Goal: Information Seeking & Learning: Learn about a topic

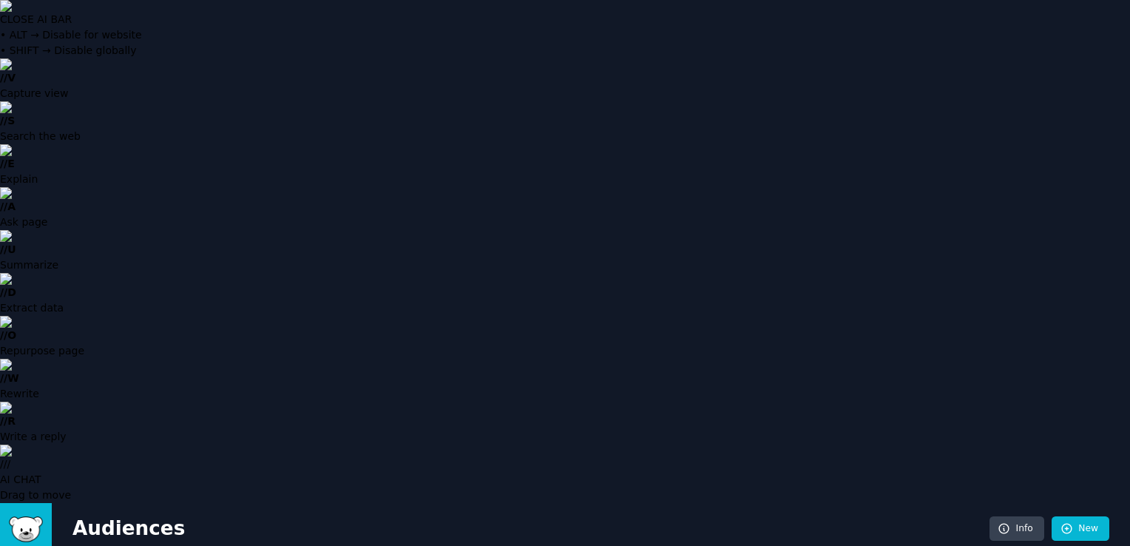
drag, startPoint x: 1126, startPoint y: 271, endPoint x: 1126, endPoint y: 289, distance: 17.8
drag, startPoint x: 1126, startPoint y: 289, endPoint x: 1119, endPoint y: 309, distance: 21.3
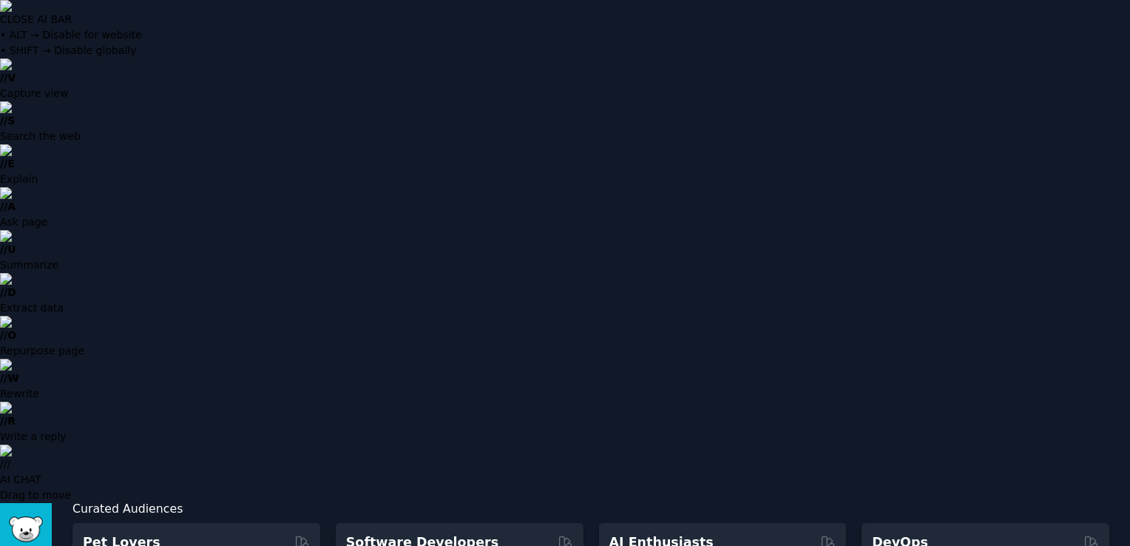
scroll to position [0, 0]
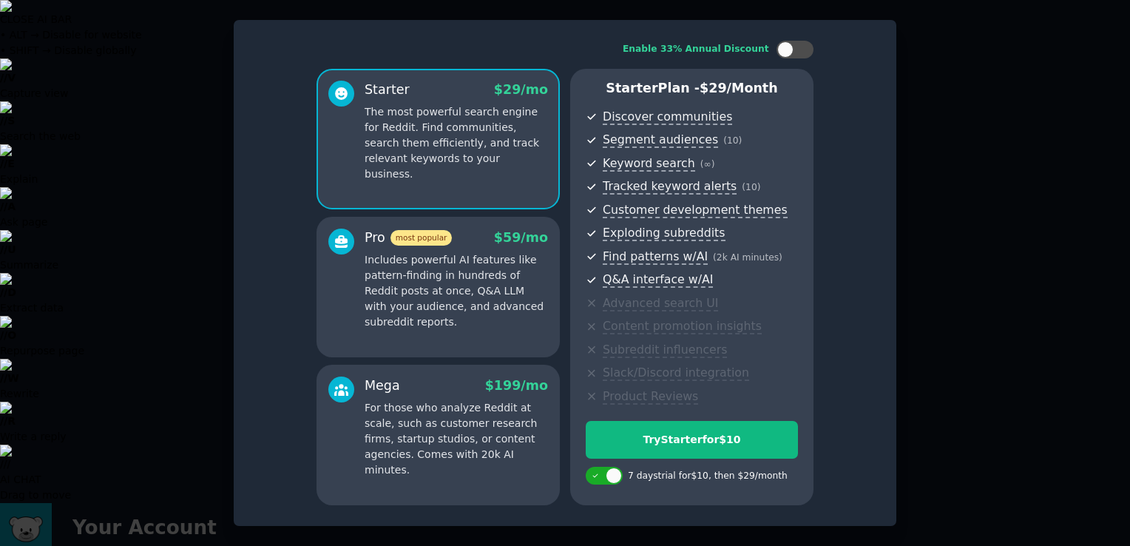
click at [456, 328] on p "Includes powerful AI features like pattern-finding in hundreds of Reddit posts …" at bounding box center [456, 291] width 183 height 78
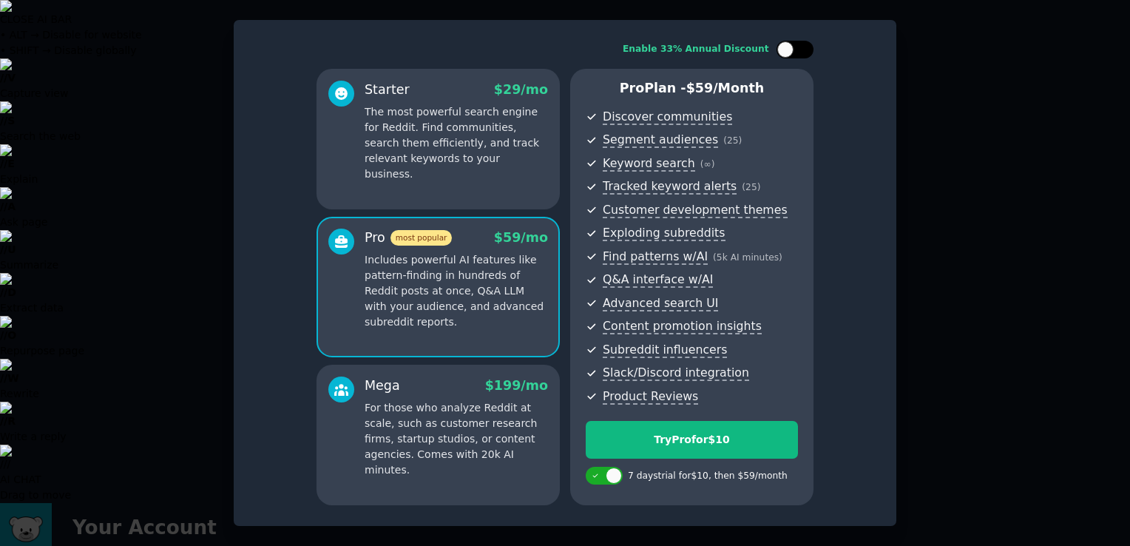
click at [802, 52] on div at bounding box center [802, 49] width 7 height 7
checkbox input "true"
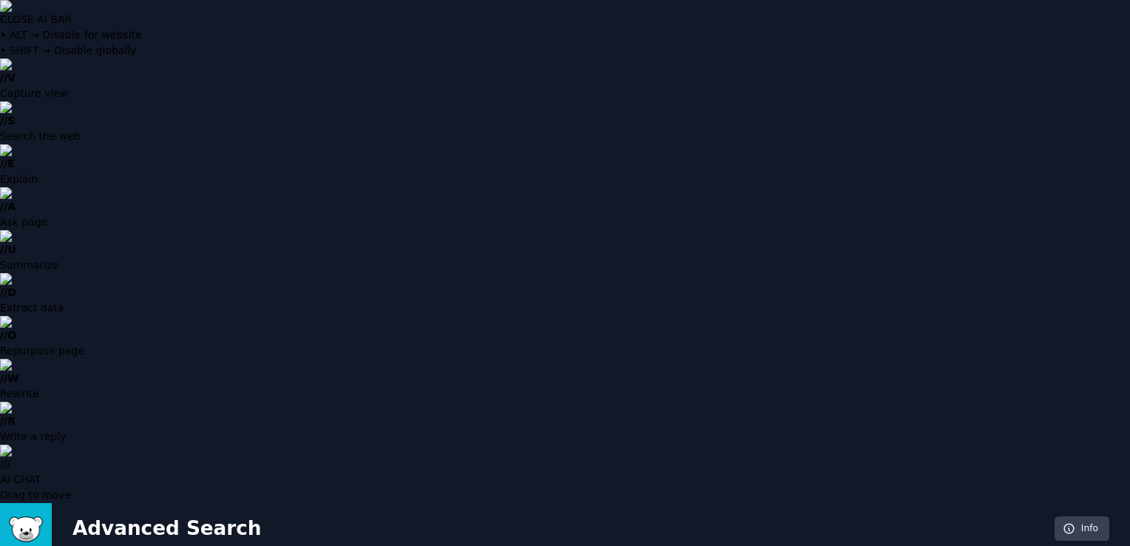
type input "interior decorations"
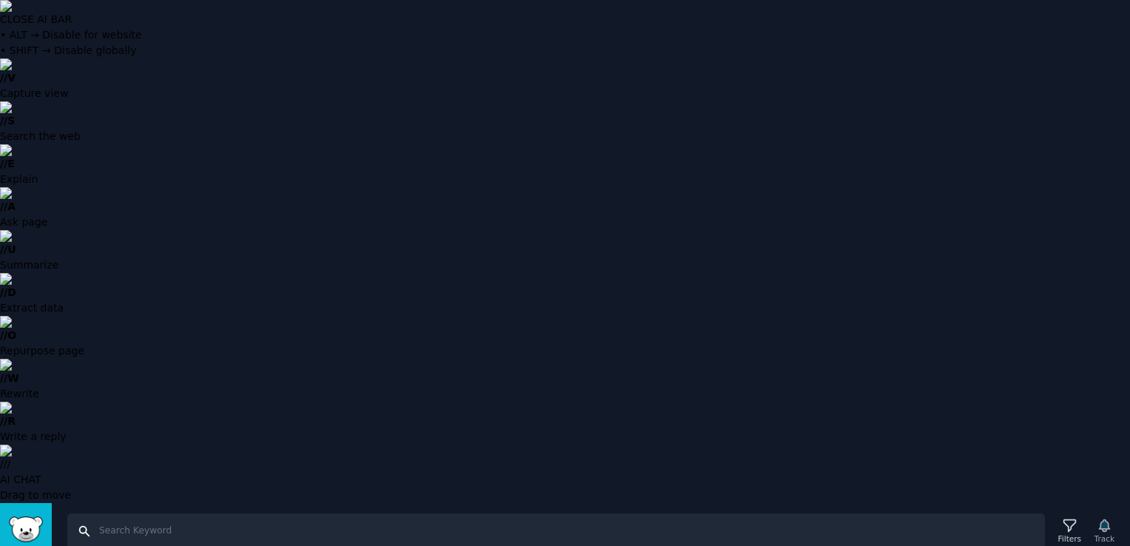
click at [278, 513] on input "Search" at bounding box center [556, 531] width 978 height 36
type input "interior decorations"
click at [268, 513] on input "interior decorations" at bounding box center [556, 531] width 978 height 36
